Goal: Information Seeking & Learning: Compare options

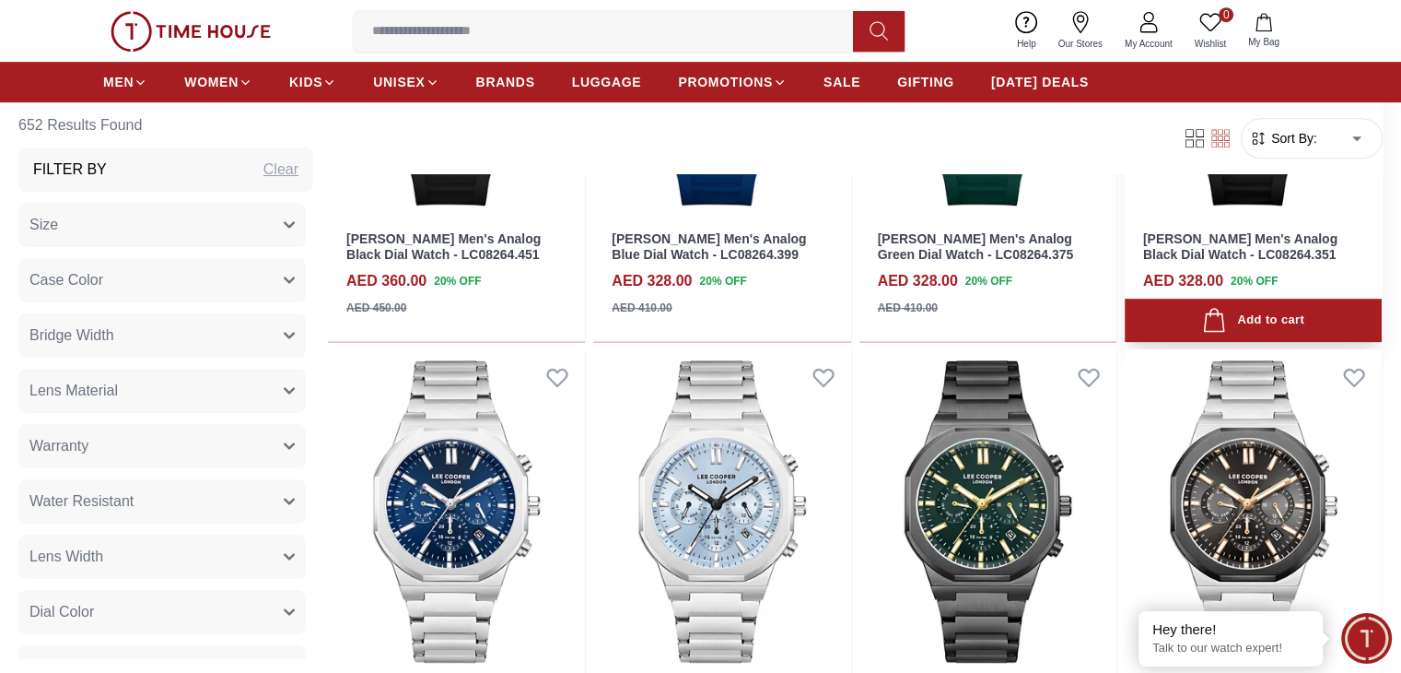
scroll to position [1106, 0]
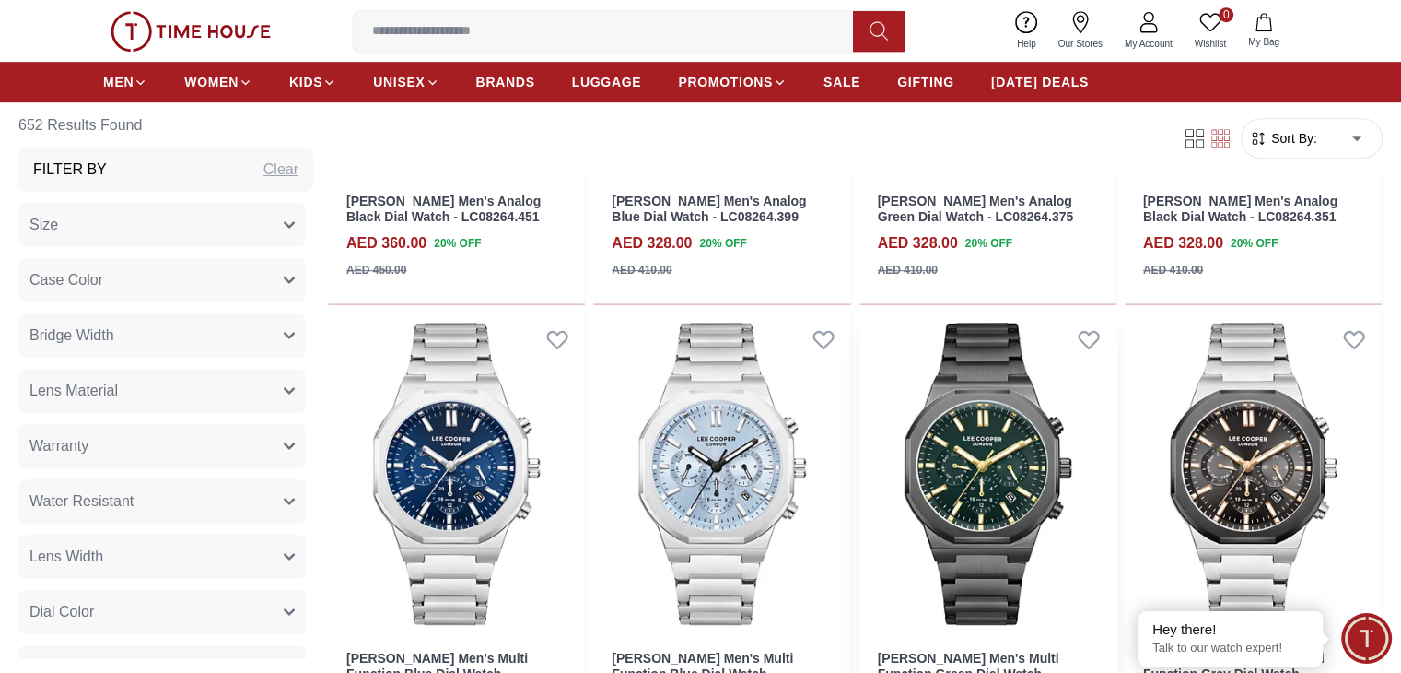
click at [860, 345] on img at bounding box center [988, 473] width 257 height 324
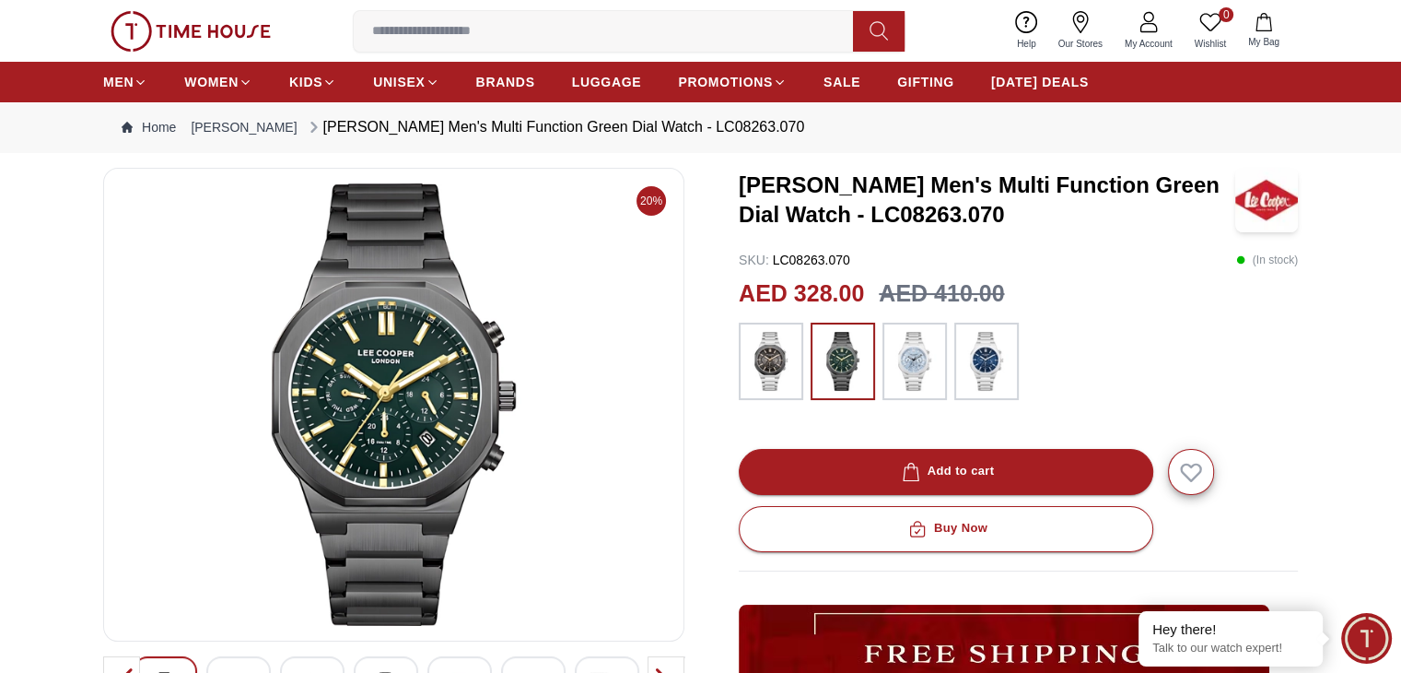
scroll to position [92, 0]
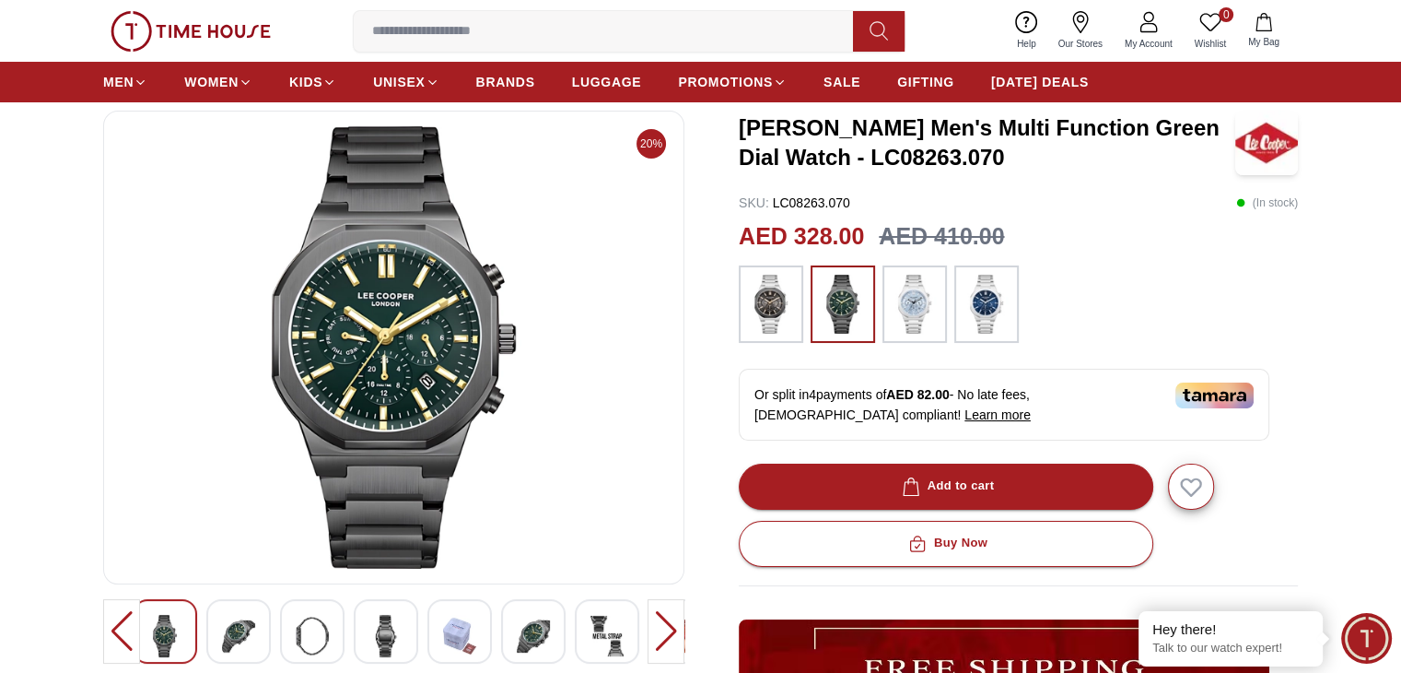
click at [451, 345] on img at bounding box center [394, 347] width 550 height 442
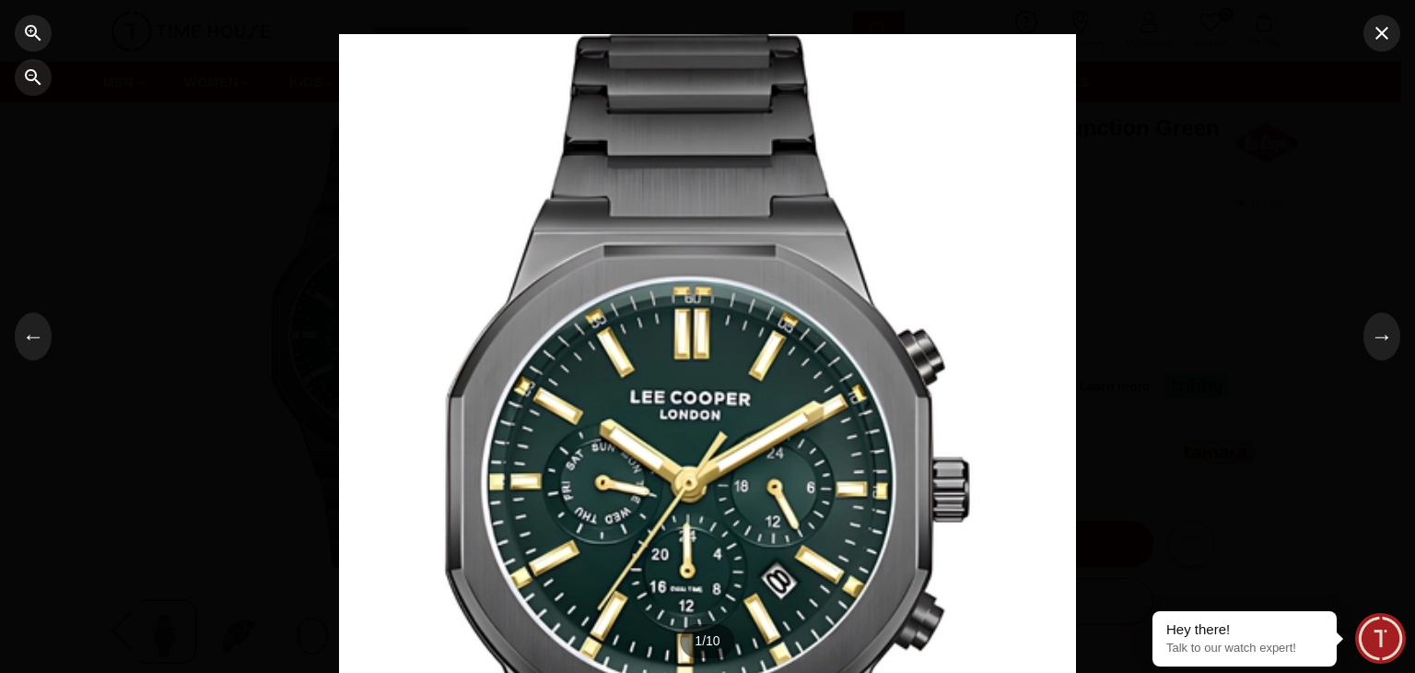
drag, startPoint x: 748, startPoint y: 328, endPoint x: 655, endPoint y: 284, distance: 103.0
click at [655, 284] on div at bounding box center [707, 336] width 737 height 605
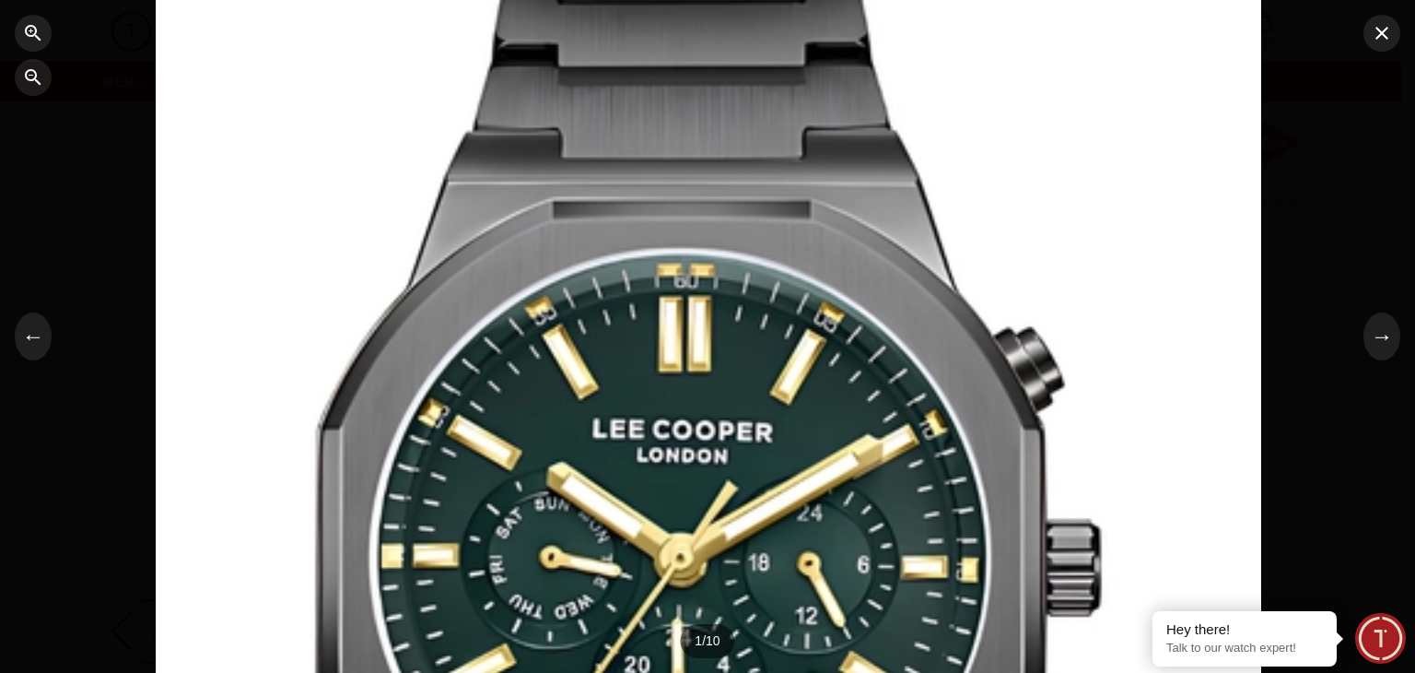
click at [655, 284] on div at bounding box center [709, 338] width 1106 height 908
drag, startPoint x: 1011, startPoint y: 181, endPoint x: 1320, endPoint y: 71, distance: 328.7
click at [1320, 71] on div at bounding box center [707, 336] width 1415 height 673
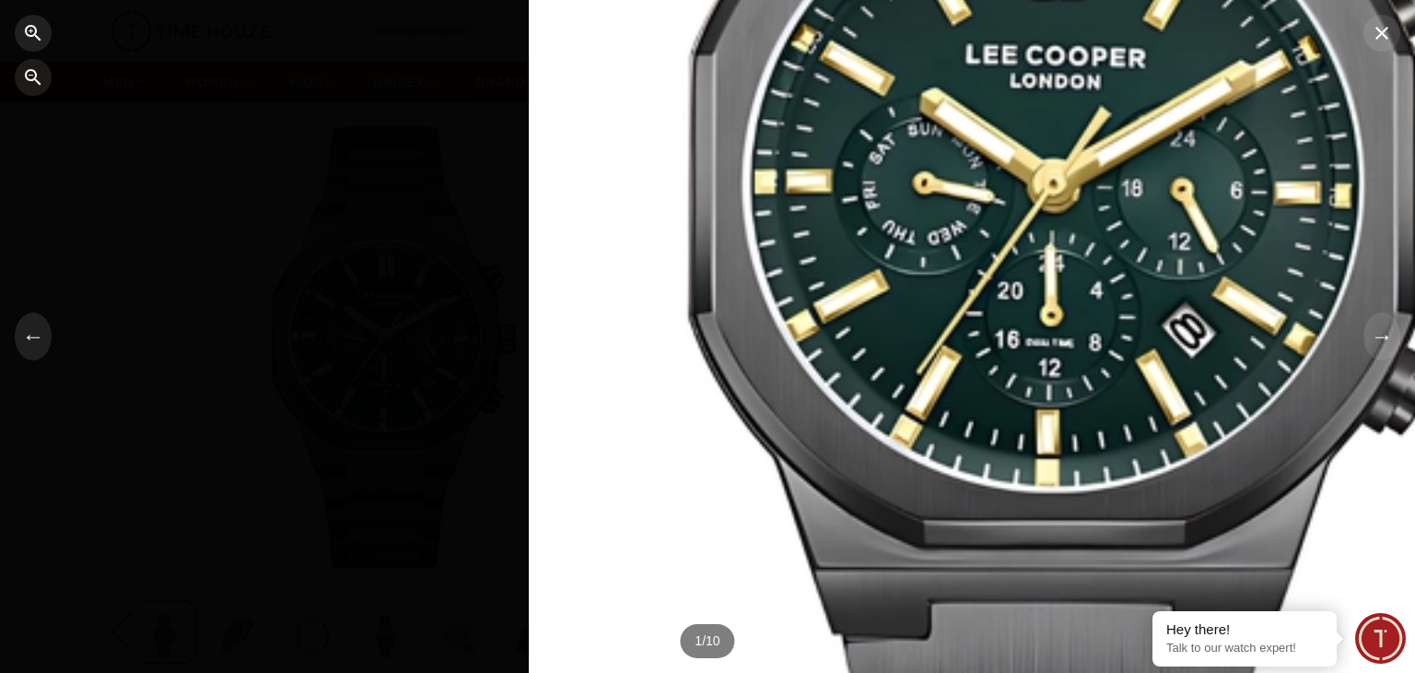
drag, startPoint x: 592, startPoint y: 377, endPoint x: 225, endPoint y: 188, distance: 413.3
click at [225, 188] on div at bounding box center [707, 336] width 1415 height 673
click at [50, 346] on div at bounding box center [707, 336] width 1415 height 673
click at [37, 344] on button "←" at bounding box center [33, 336] width 37 height 48
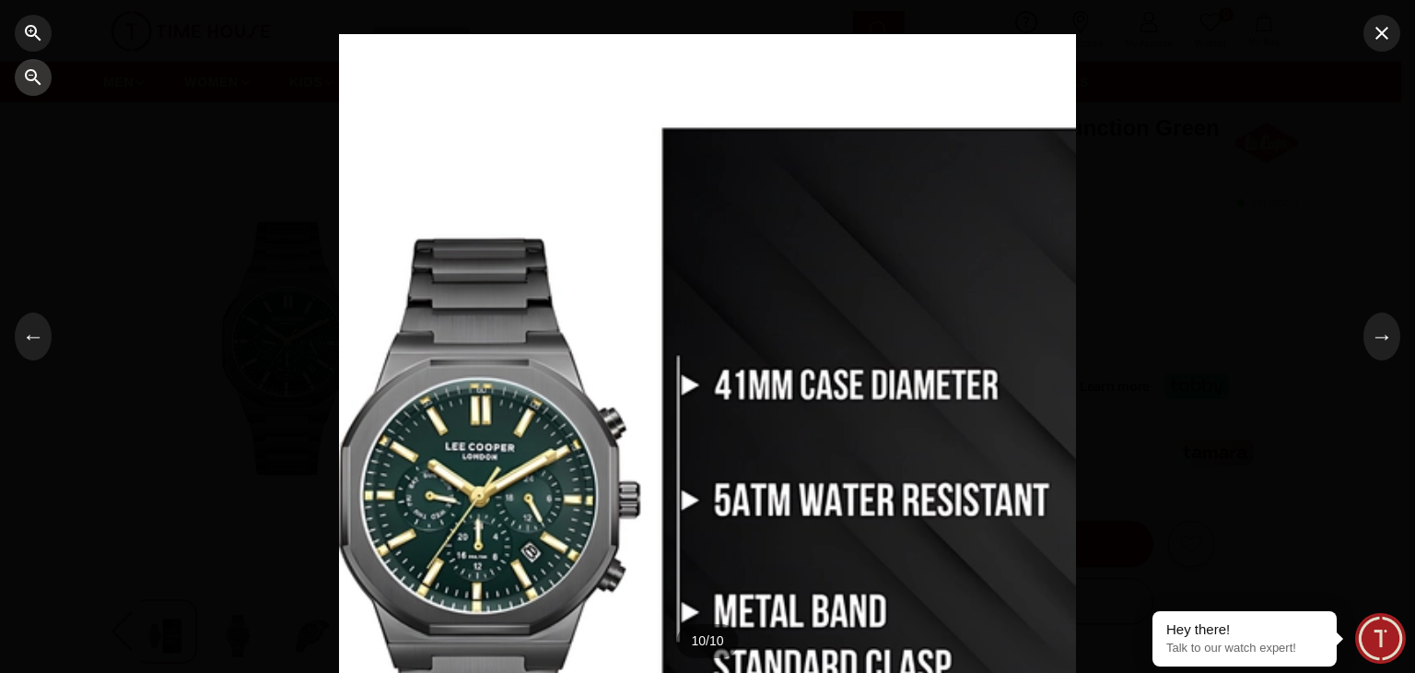
click at [37, 82] on icon "button" at bounding box center [33, 77] width 16 height 16
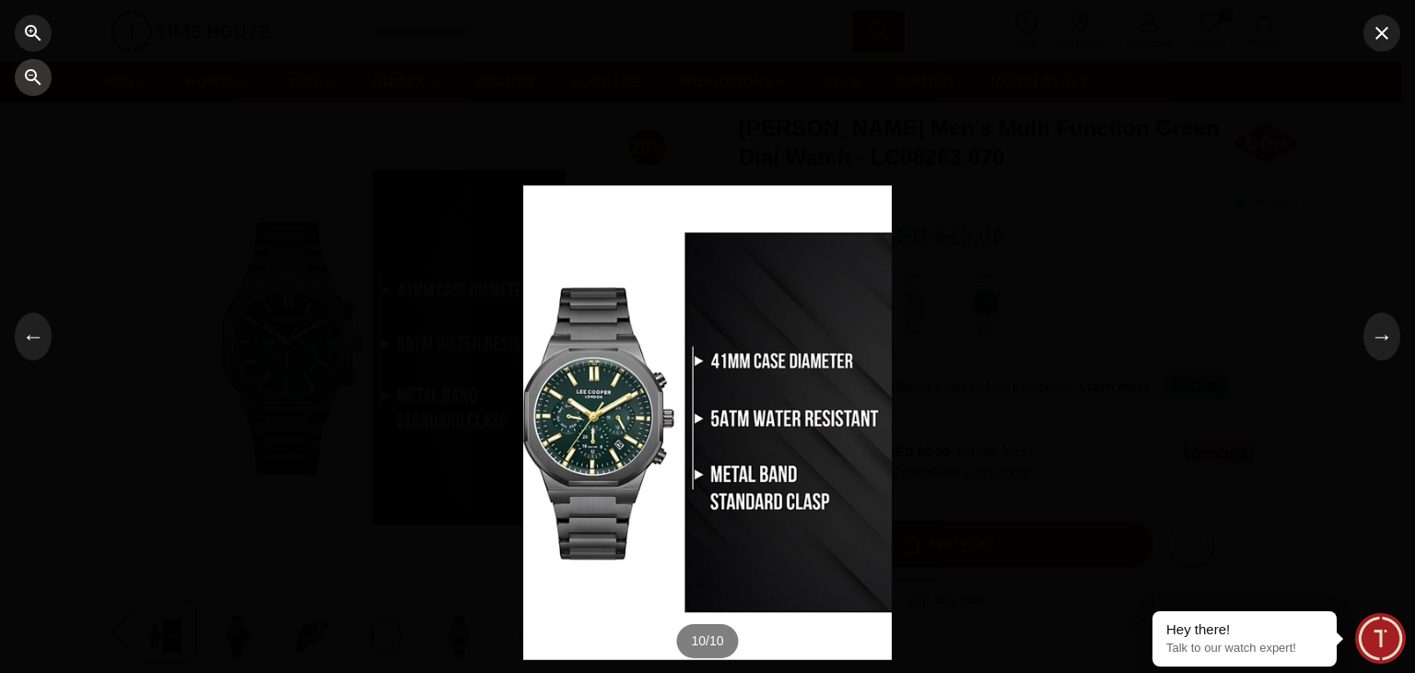
click at [37, 82] on icon "button" at bounding box center [33, 77] width 16 height 16
click at [1386, 29] on icon "button" at bounding box center [1382, 33] width 13 height 13
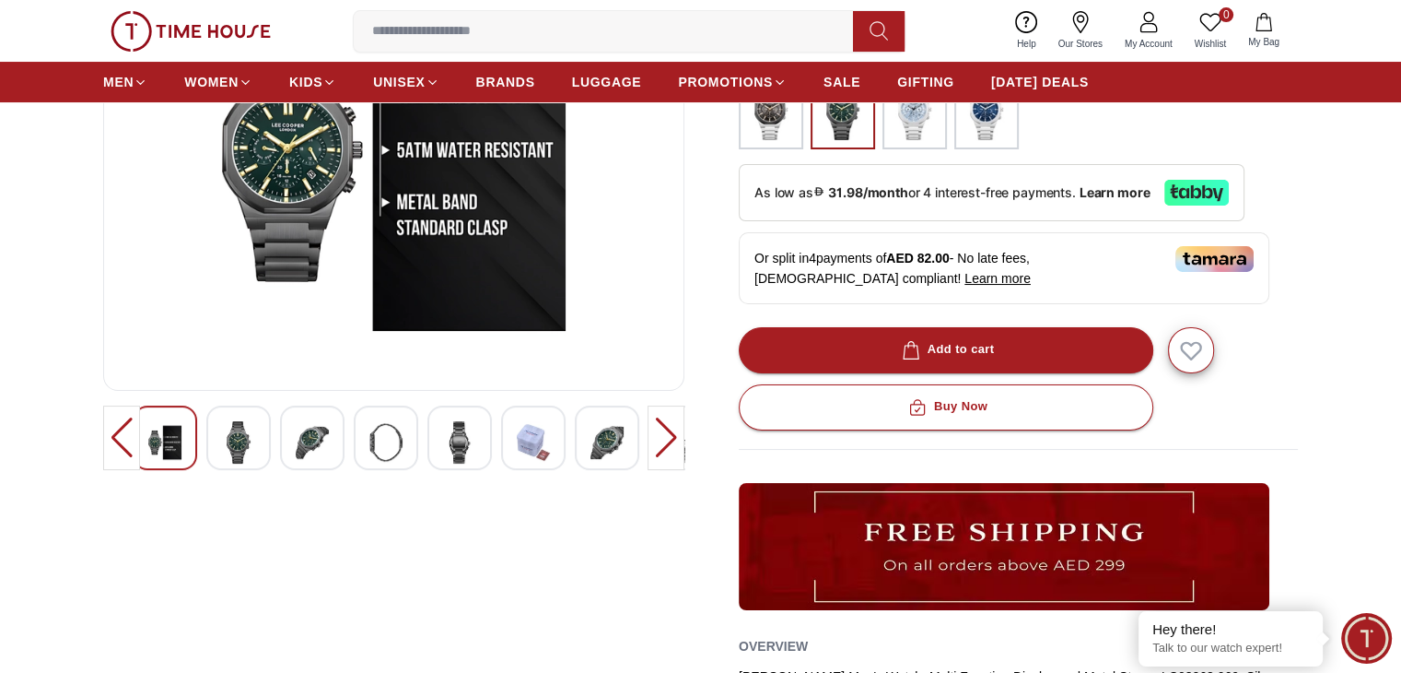
scroll to position [0, 0]
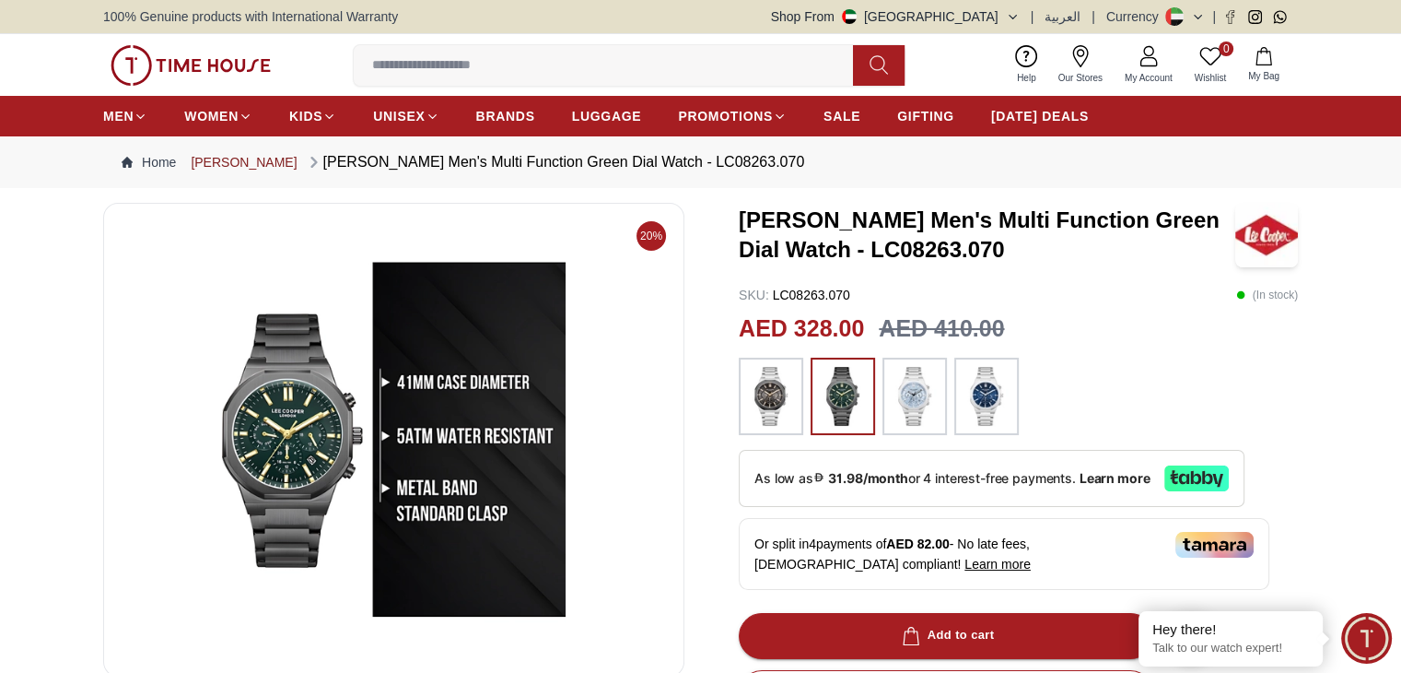
click at [232, 155] on link "[PERSON_NAME]" at bounding box center [244, 162] width 106 height 18
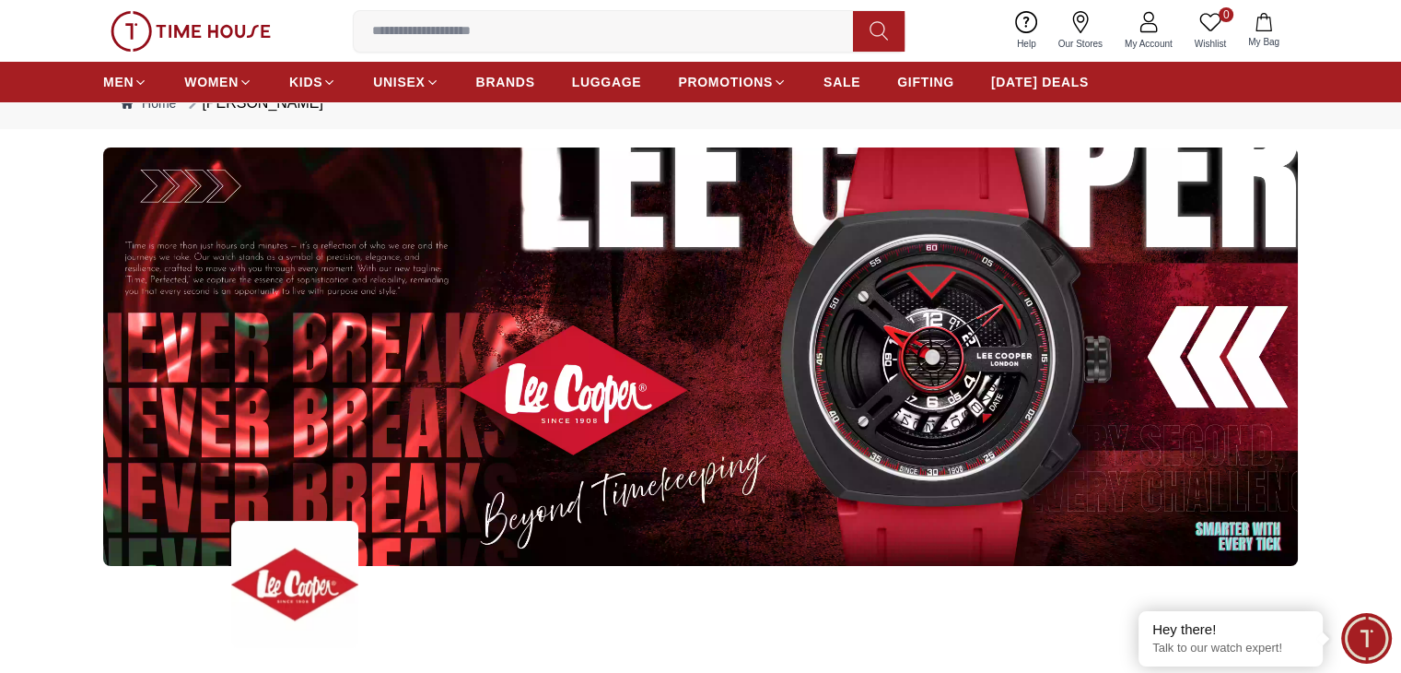
scroll to position [92, 0]
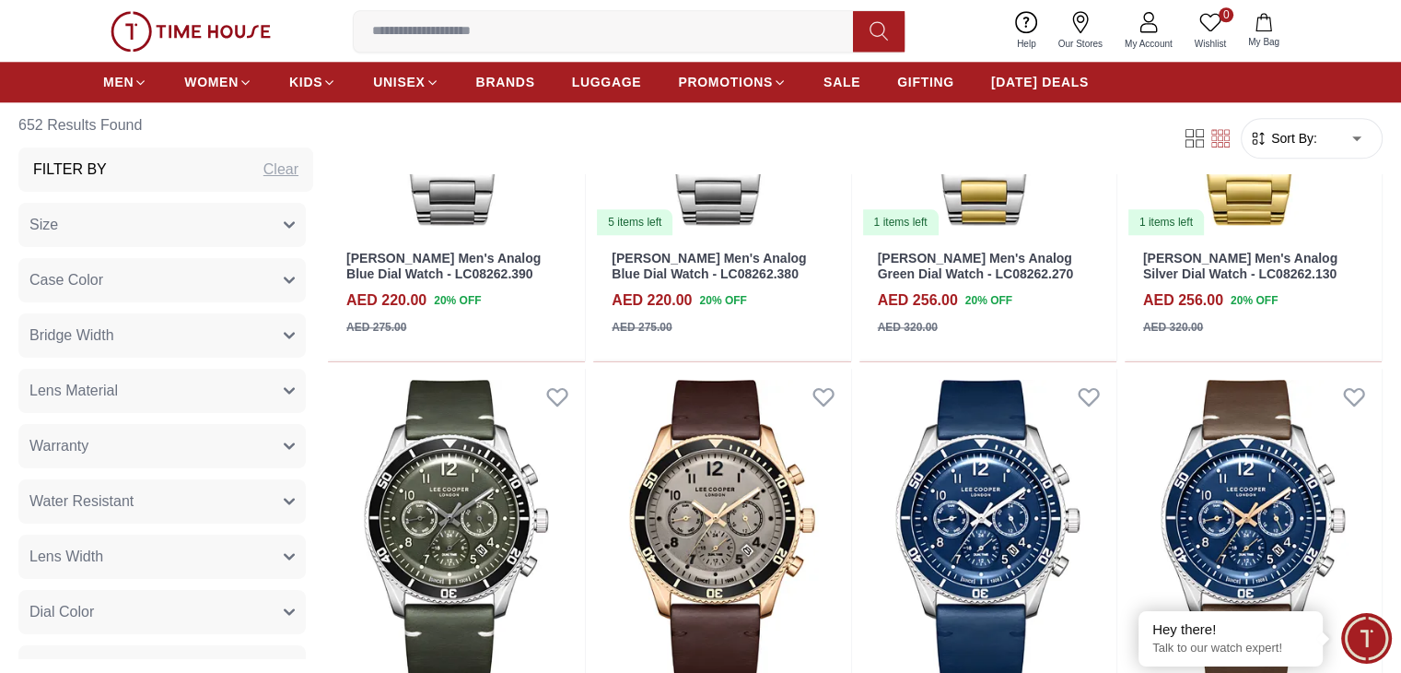
scroll to position [1935, 0]
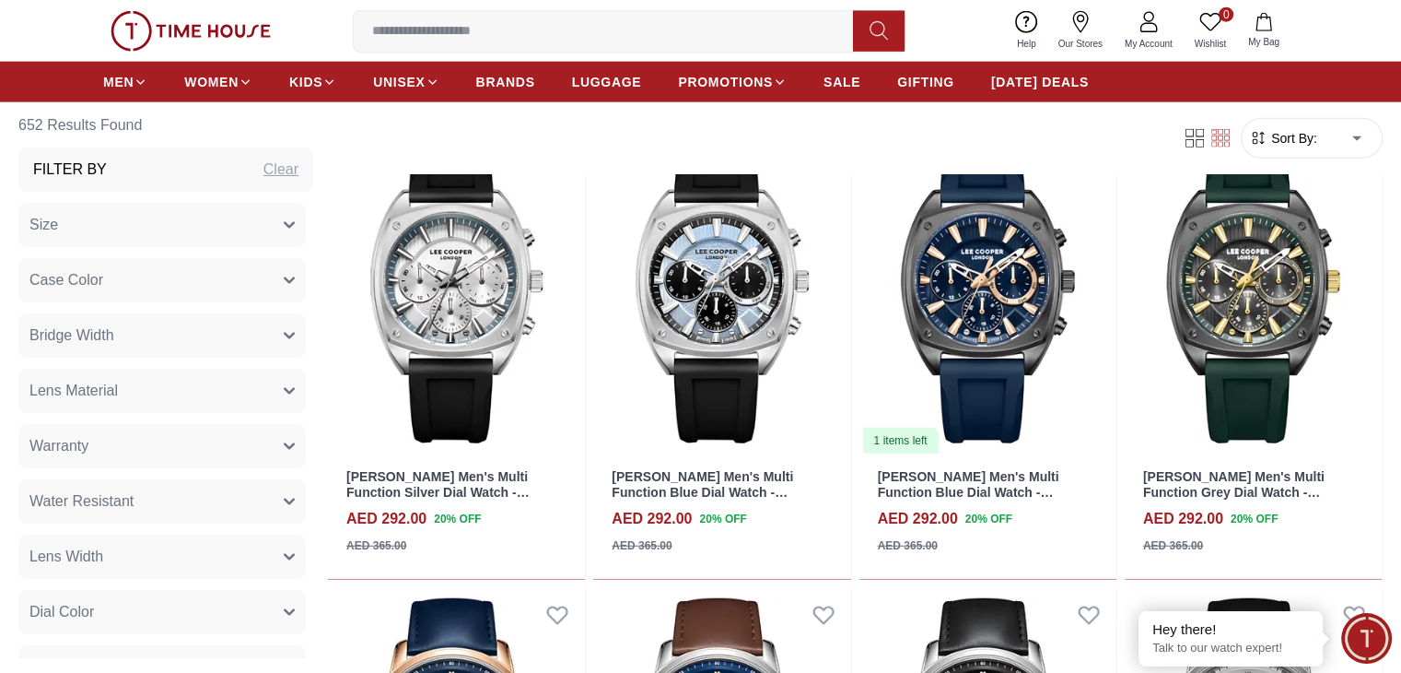
scroll to position [4607, 0]
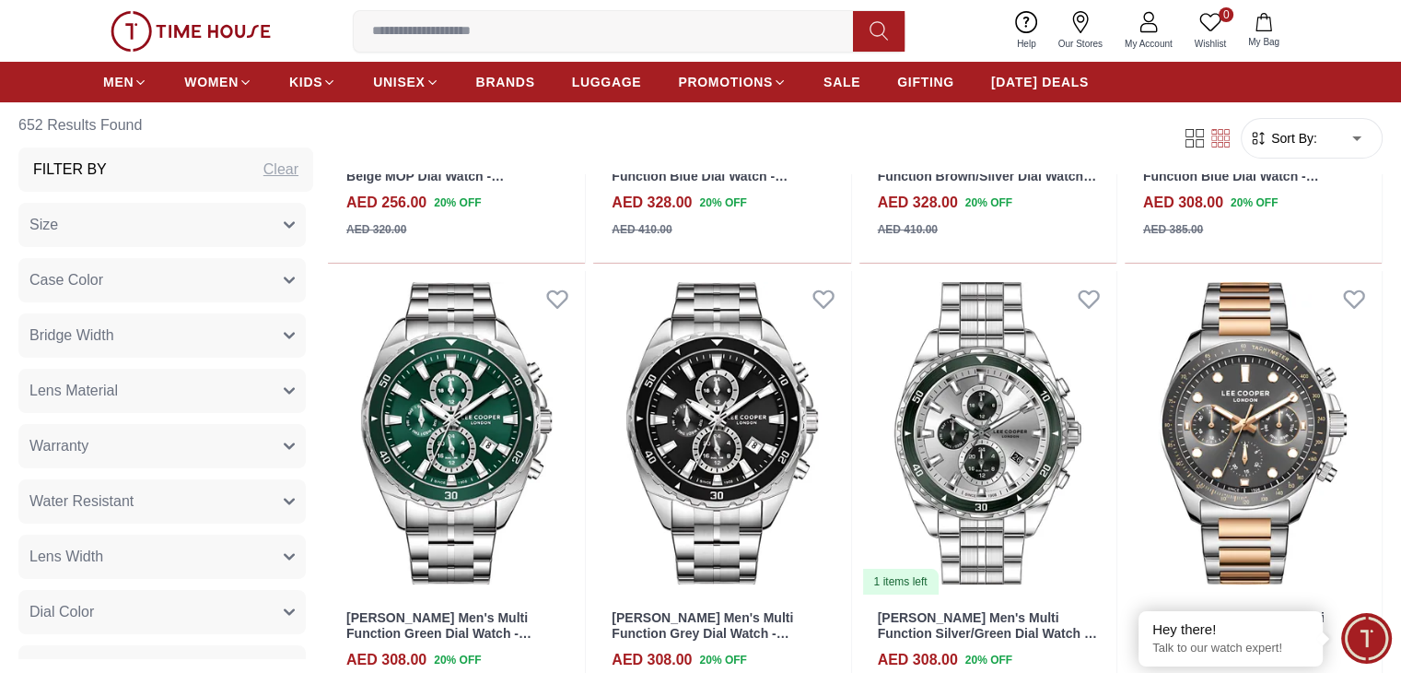
scroll to position [7094, 0]
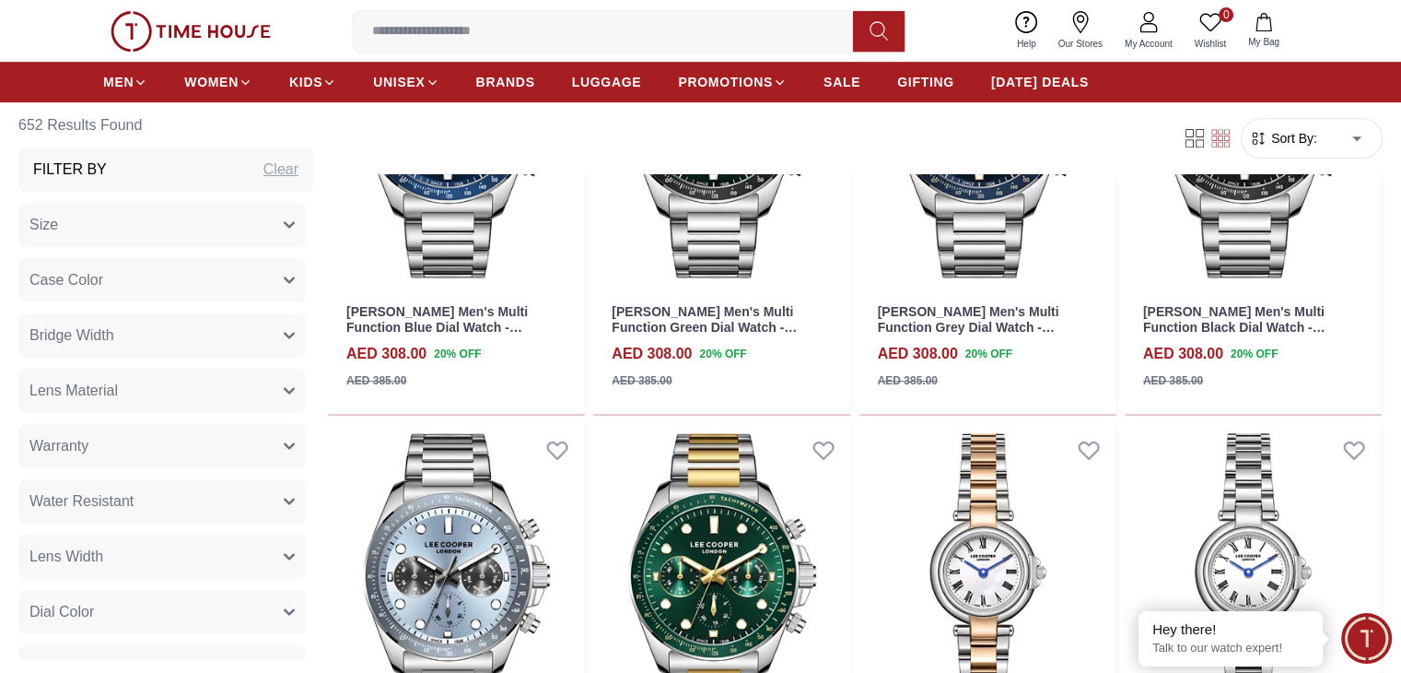
scroll to position [7831, 0]
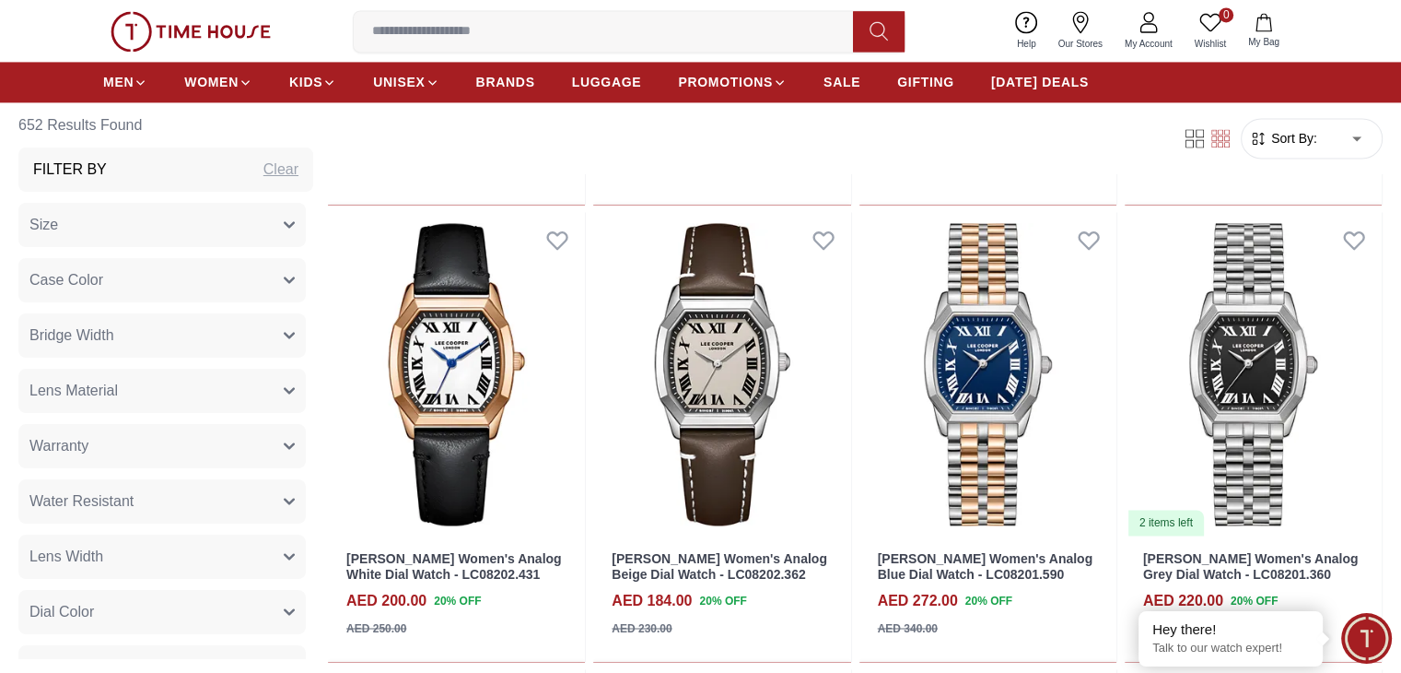
scroll to position [9431, 0]
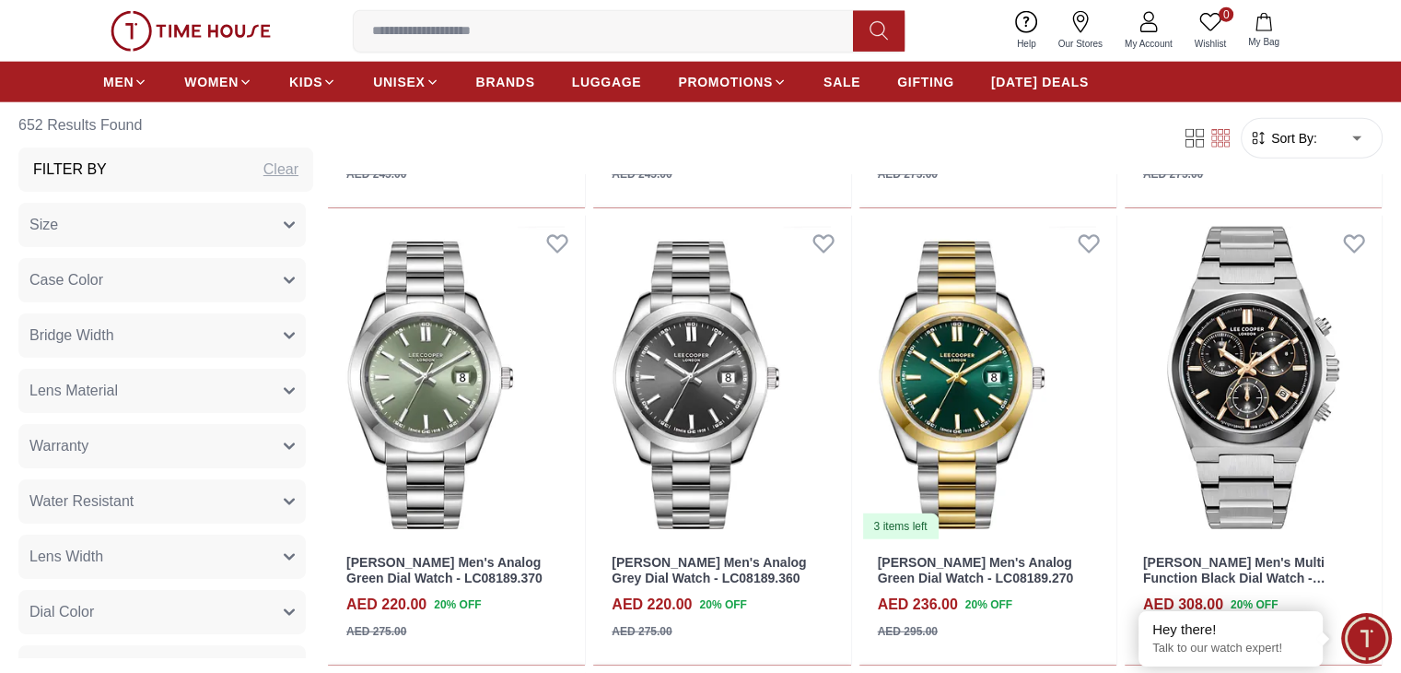
scroll to position [12010, 0]
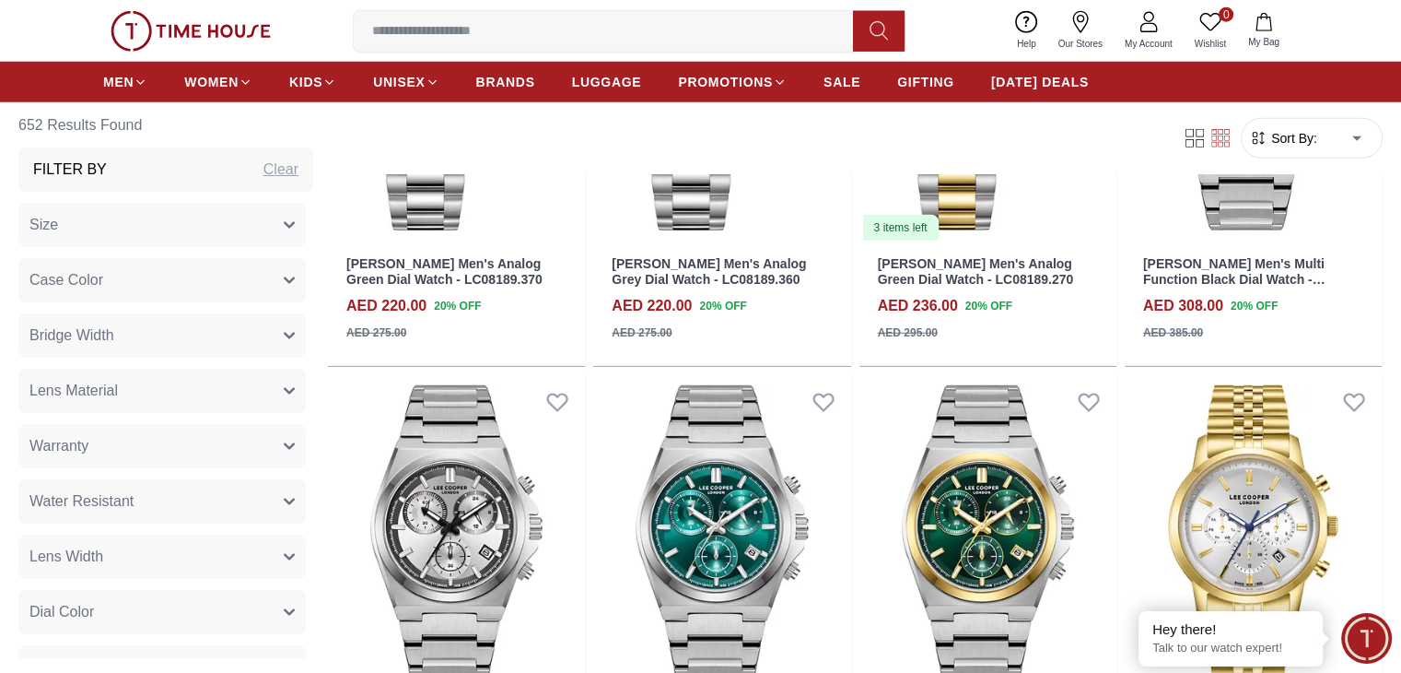
click at [613, 36] on input at bounding box center [611, 31] width 514 height 37
paste input "**********"
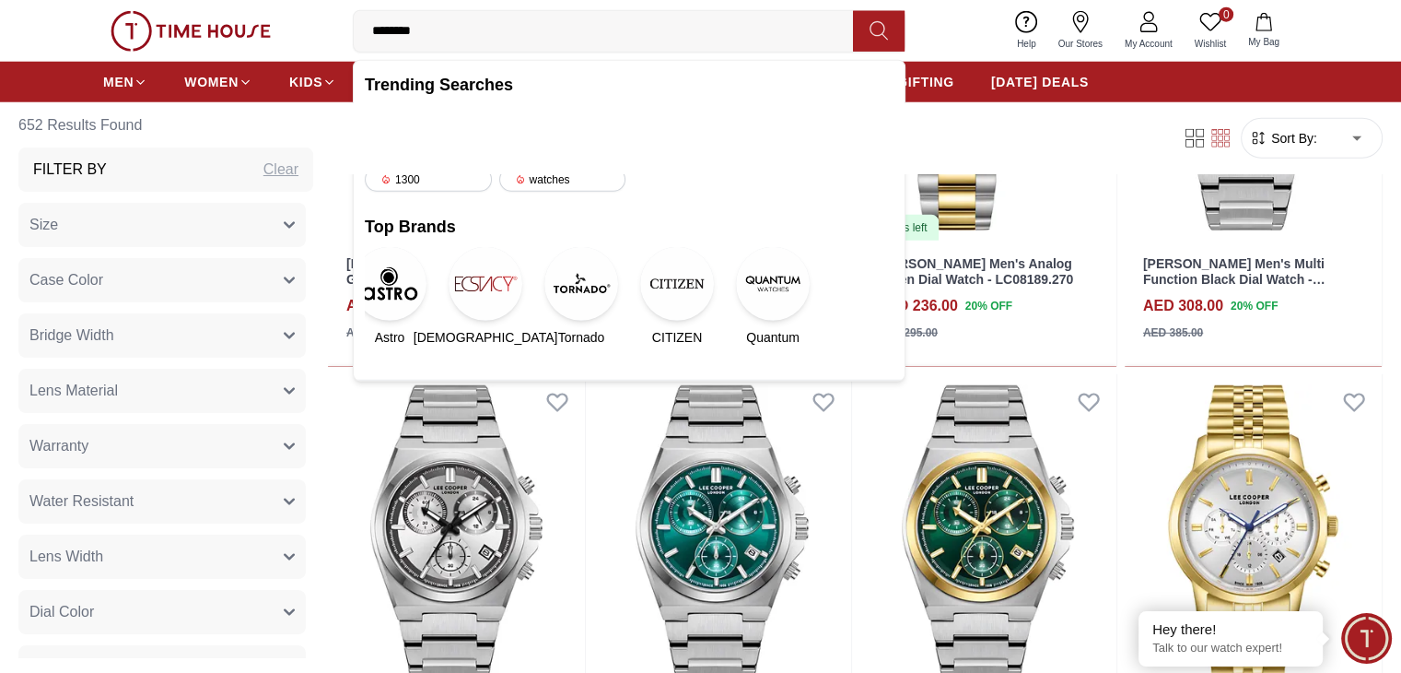
type input "*******"
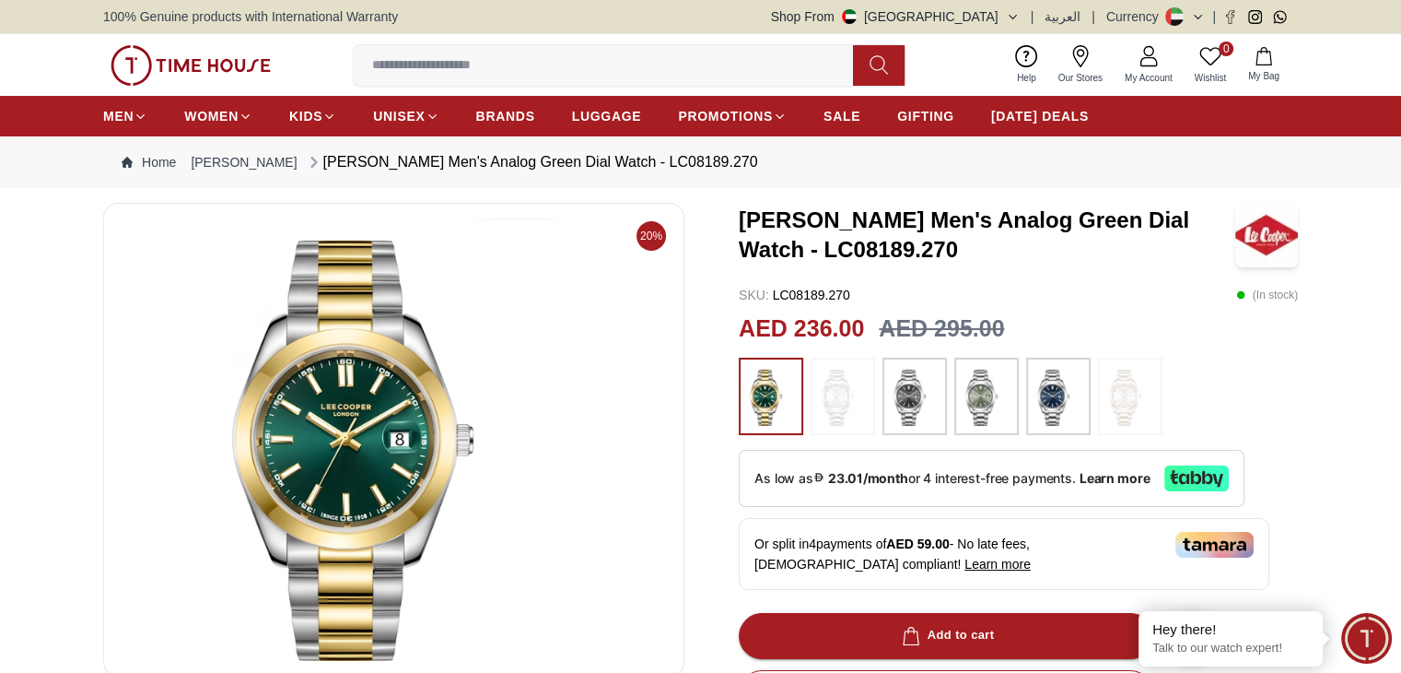
click at [472, 64] on input at bounding box center [611, 65] width 514 height 37
paste input "**********"
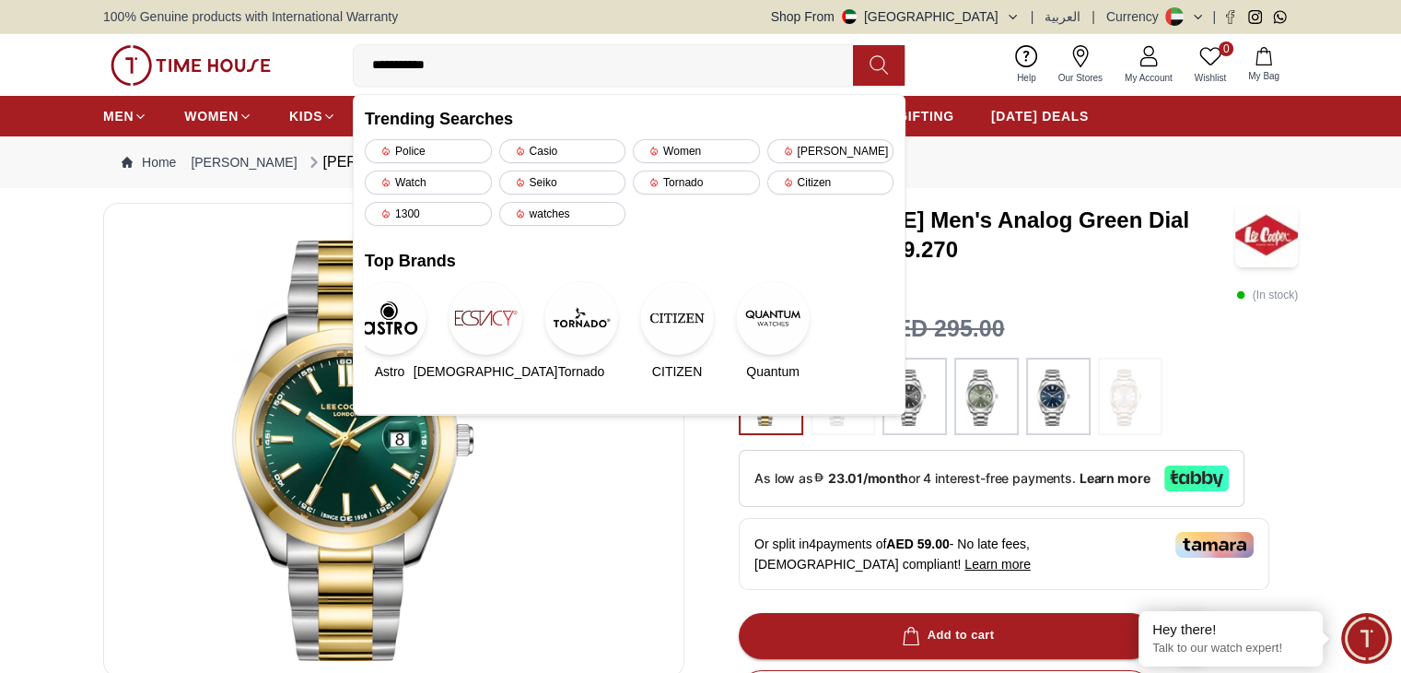
type input "**********"
click at [1083, 309] on div "Lee Cooper Men's Analog Green Dial Watch - LC08189.270 SKU : LC08189.270 ( In s…" at bounding box center [1018, 661] width 559 height 917
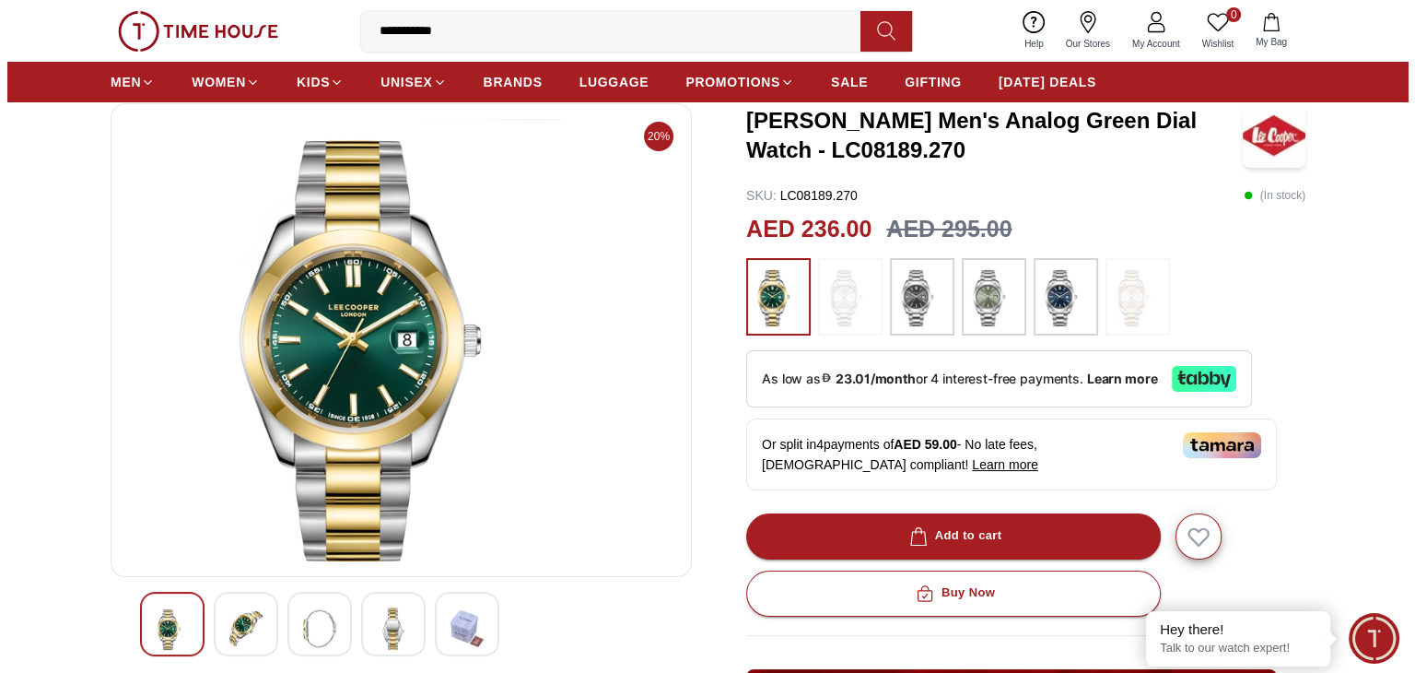
scroll to position [92, 0]
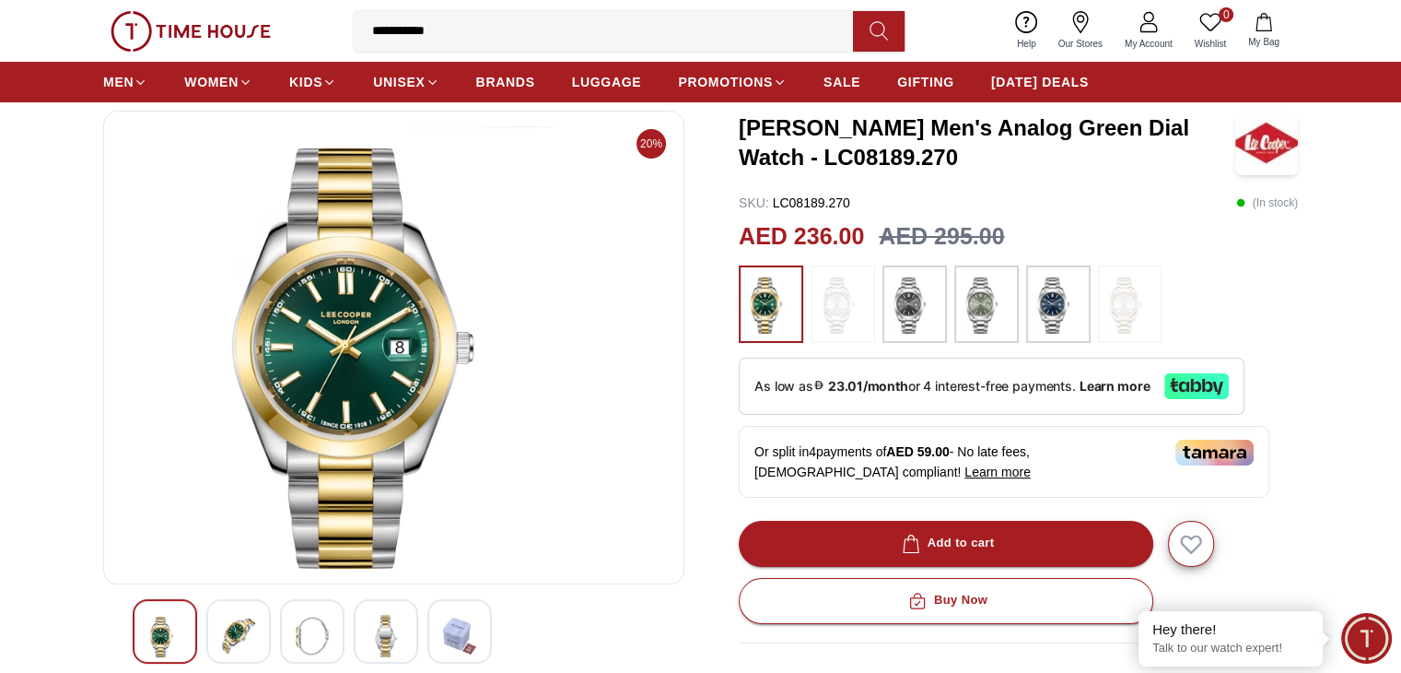
click at [362, 366] on img at bounding box center [394, 347] width 550 height 442
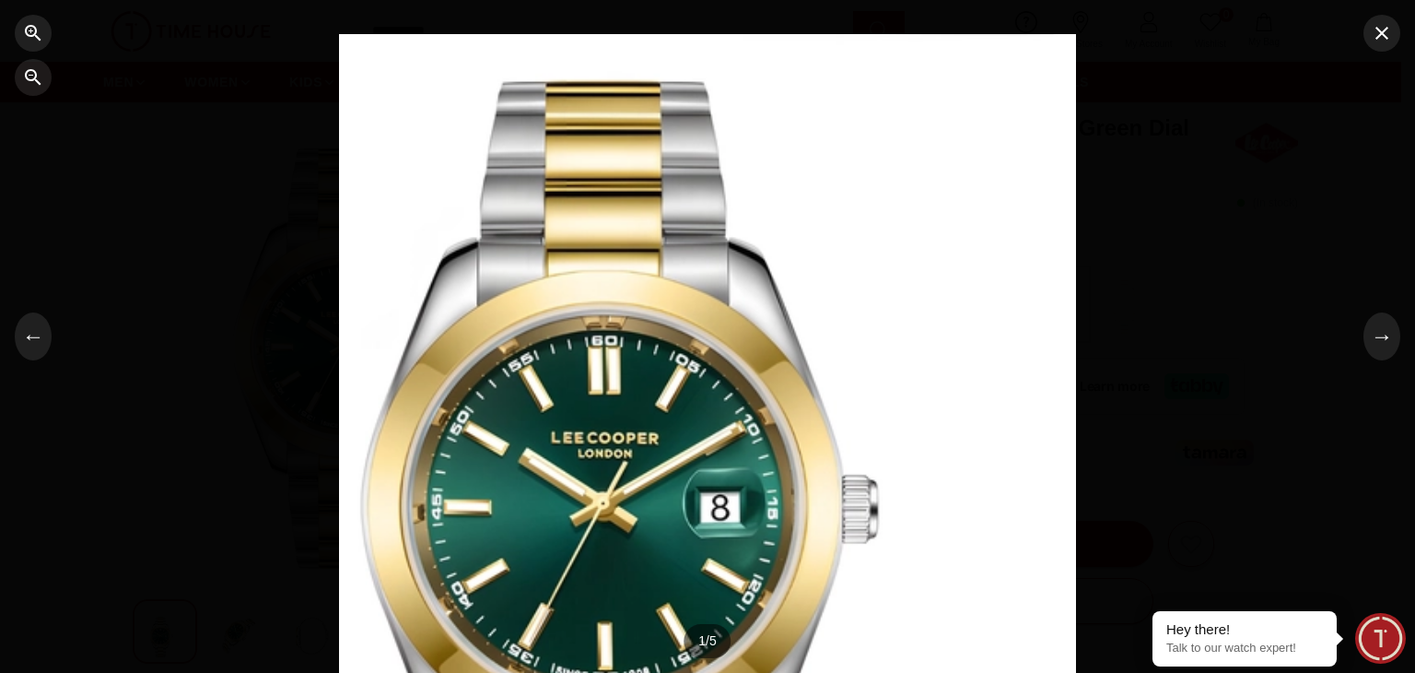
drag, startPoint x: 484, startPoint y: 373, endPoint x: 361, endPoint y: 236, distance: 184.0
click at [365, 237] on div at bounding box center [707, 336] width 737 height 605
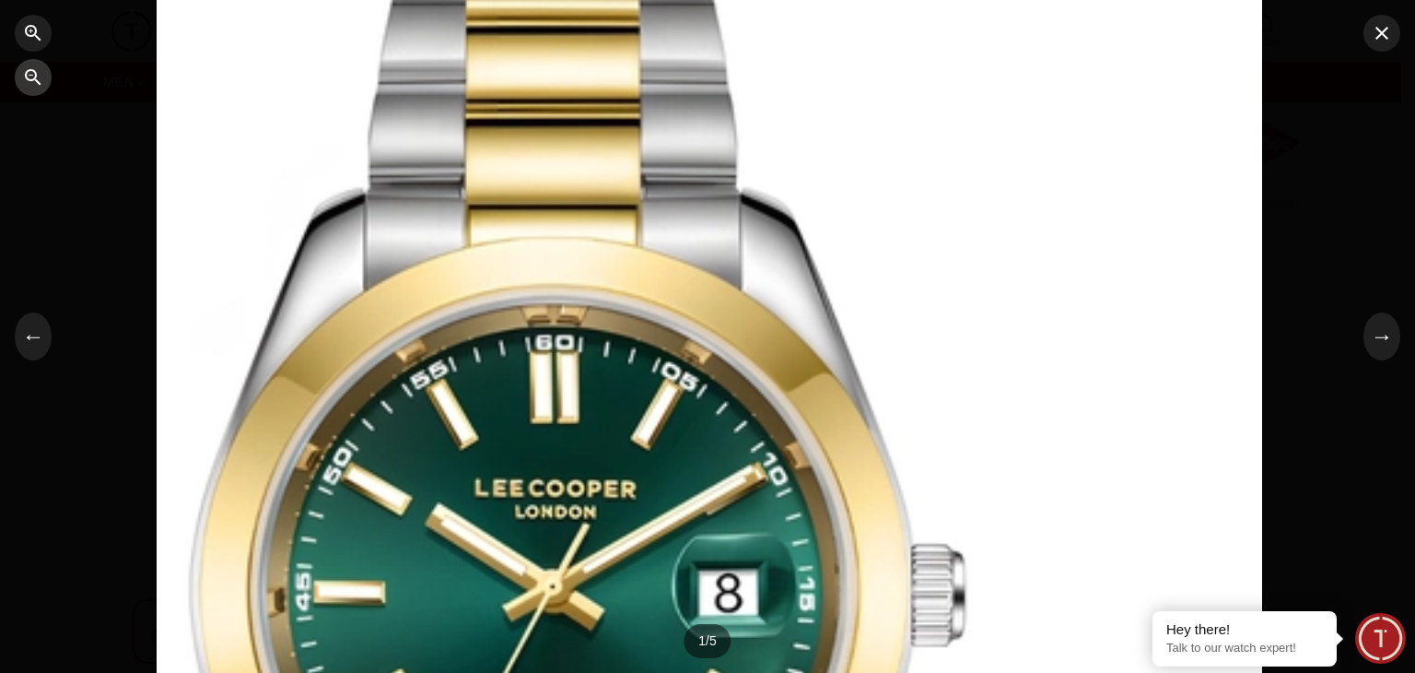
click at [34, 75] on icon "button" at bounding box center [33, 77] width 22 height 22
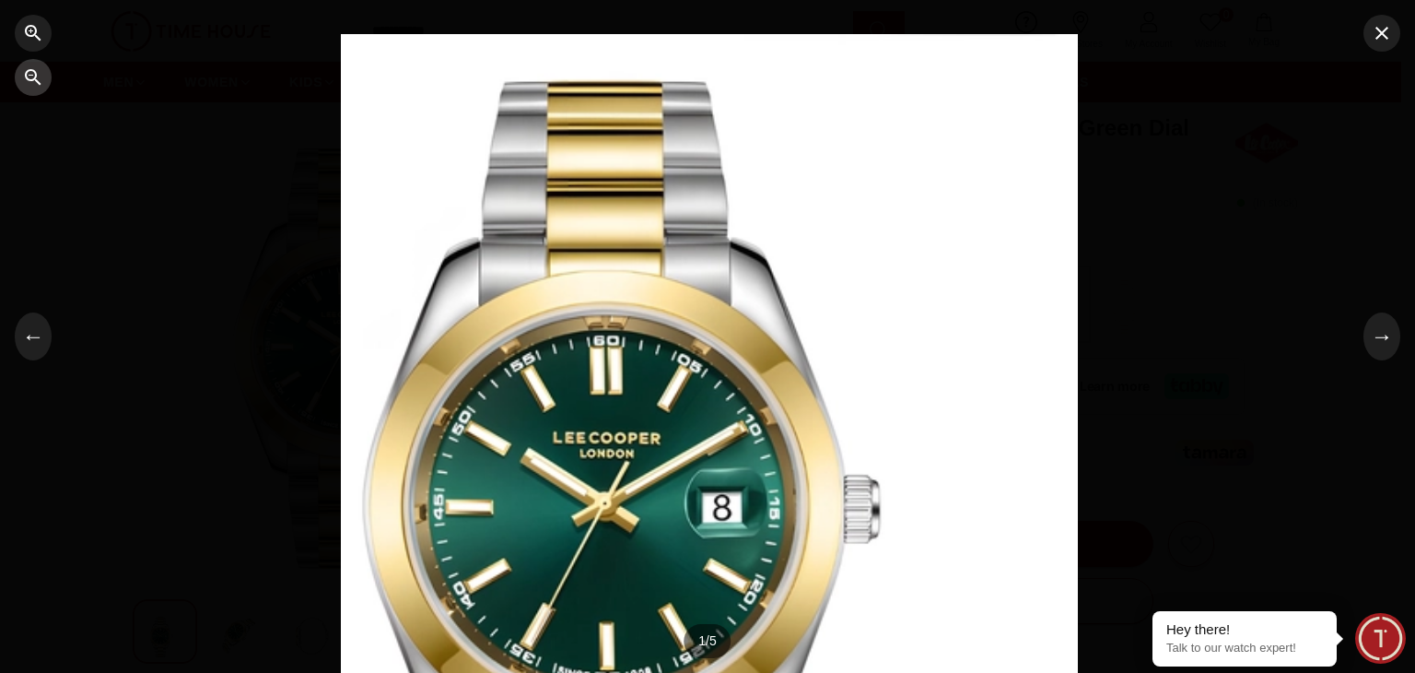
click at [34, 75] on icon "button" at bounding box center [33, 77] width 22 height 22
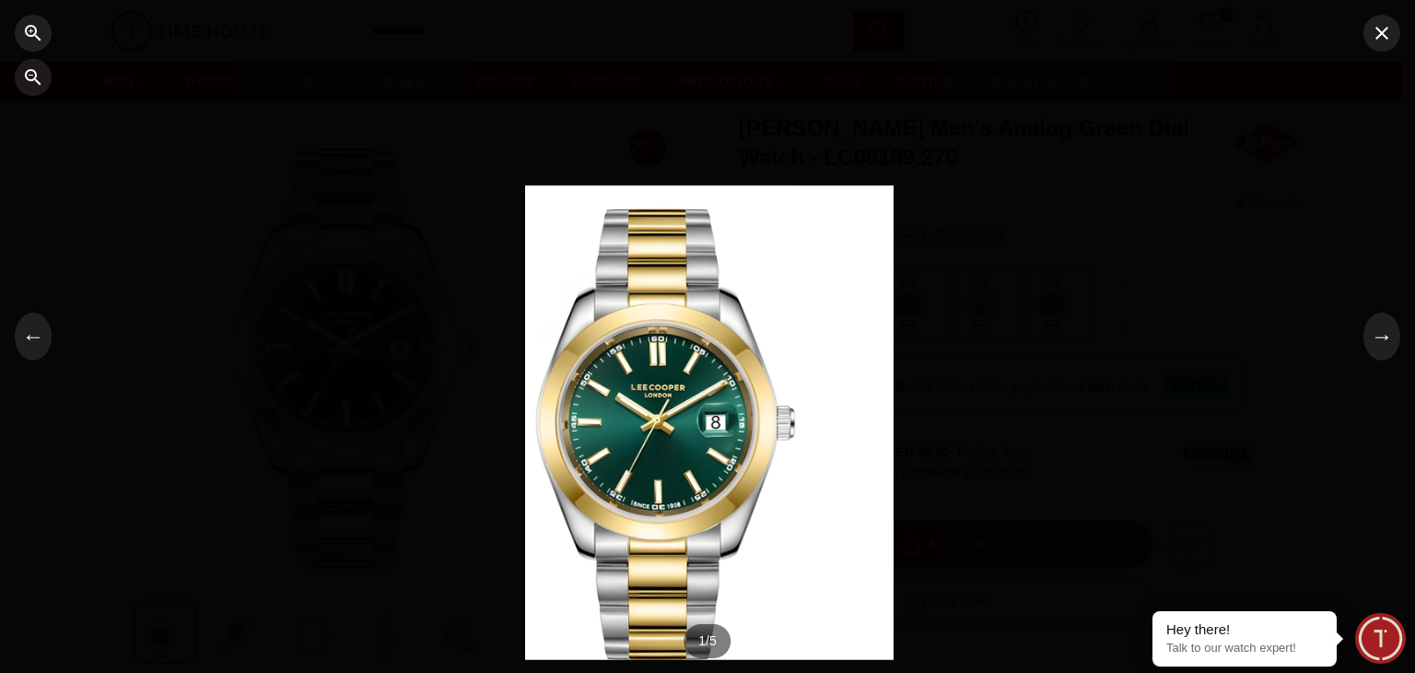
click at [236, 153] on div at bounding box center [707, 336] width 1415 height 673
